Goal: Information Seeking & Learning: Learn about a topic

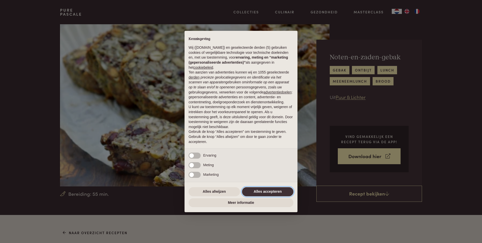
click at [259, 191] on button "Alles accepteren" at bounding box center [267, 191] width 51 height 9
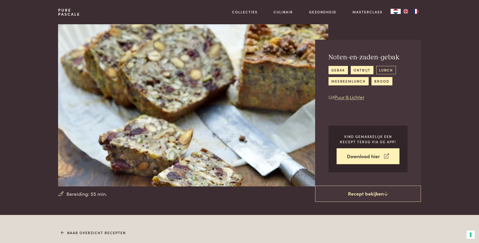
click at [391, 69] on link "lunch" at bounding box center [386, 70] width 20 height 8
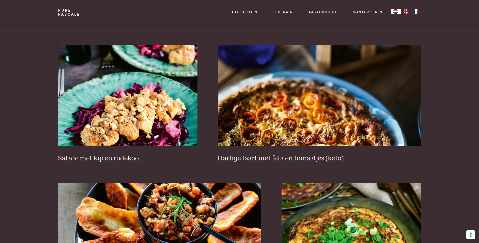
scroll to position [328, 0]
click at [114, 118] on img at bounding box center [127, 95] width 139 height 101
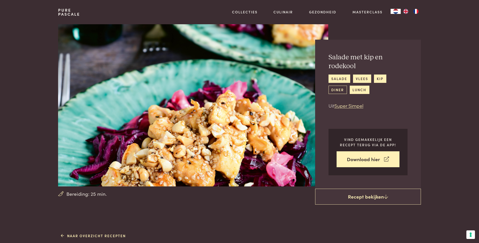
click at [339, 90] on link "diner" at bounding box center [337, 90] width 18 height 8
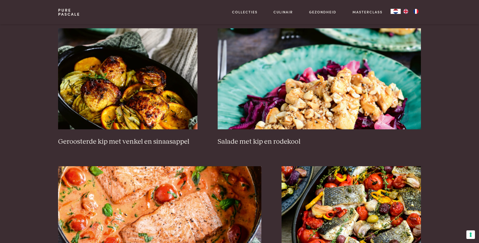
scroll to position [353, 0]
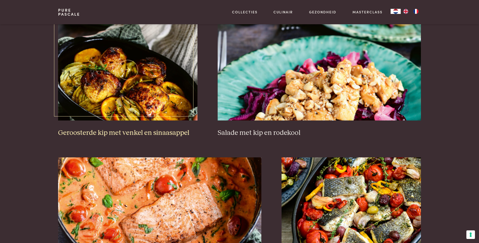
click at [121, 122] on link "Geroosterde kip met venkel en sinaasappel" at bounding box center [127, 78] width 139 height 118
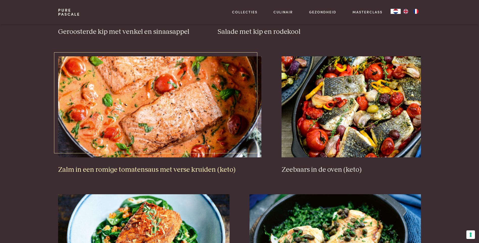
click at [127, 170] on h3 "Zalm in een romige tomatensaus met verse kruiden (keto)" at bounding box center [159, 169] width 203 height 9
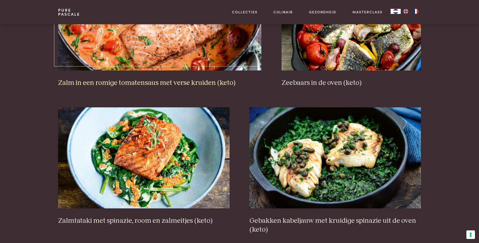
scroll to position [479, 0]
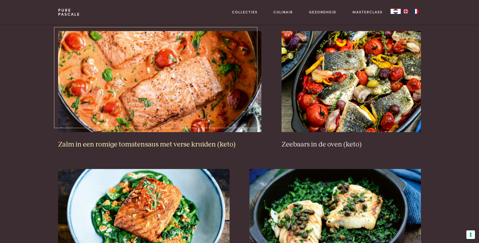
click at [165, 121] on img at bounding box center [159, 81] width 203 height 101
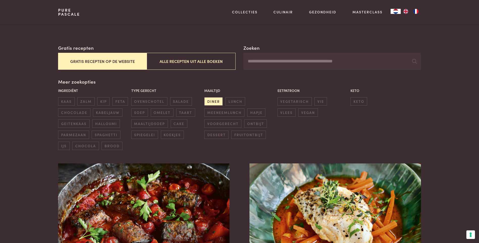
scroll to position [0, 0]
